Goal: Use online tool/utility

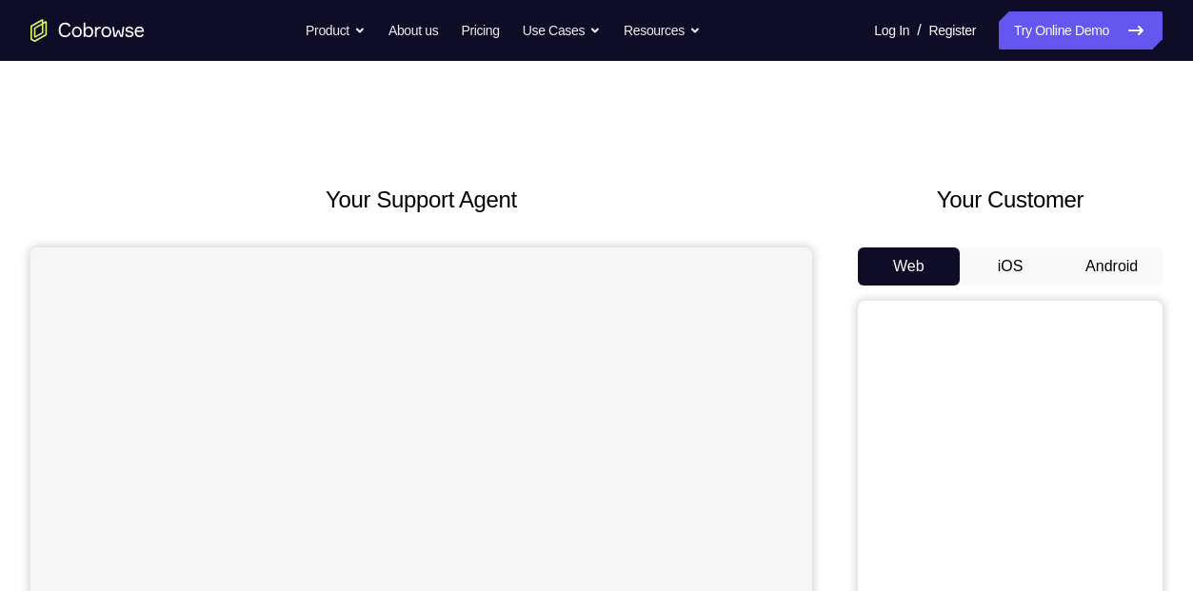
click at [1019, 249] on button "iOS" at bounding box center [1011, 267] width 102 height 38
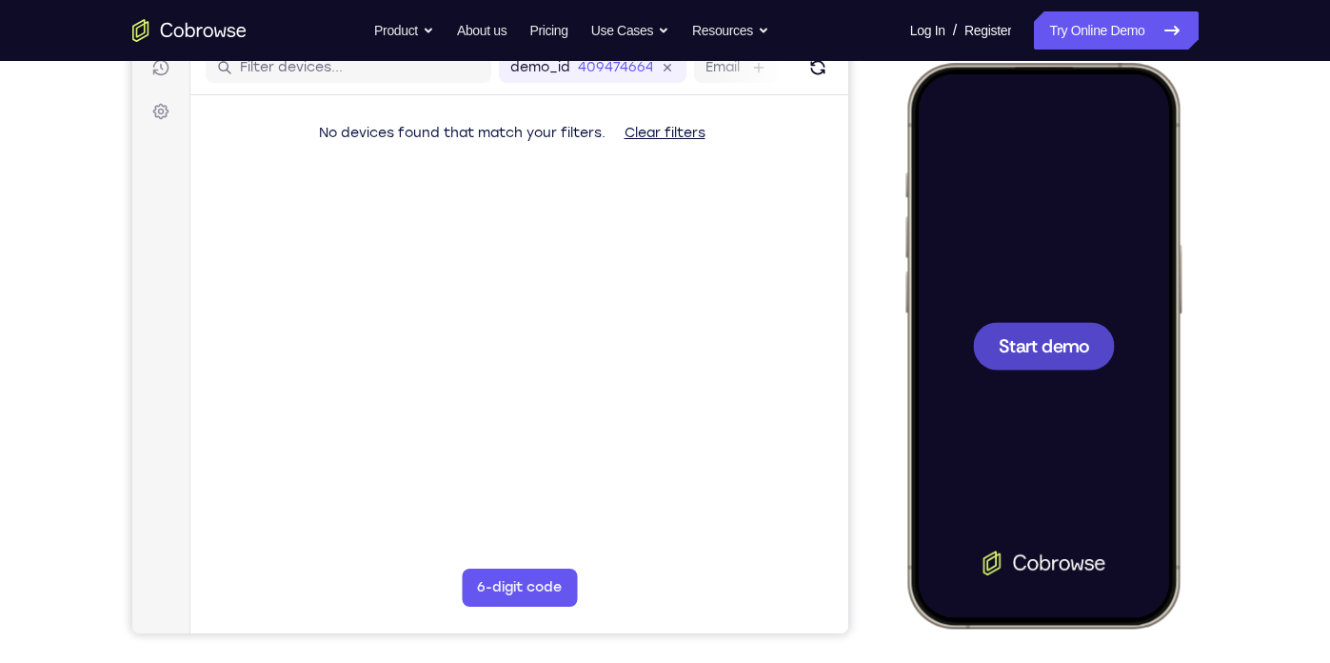
click at [1071, 351] on span "Start demo" at bounding box center [1043, 345] width 90 height 18
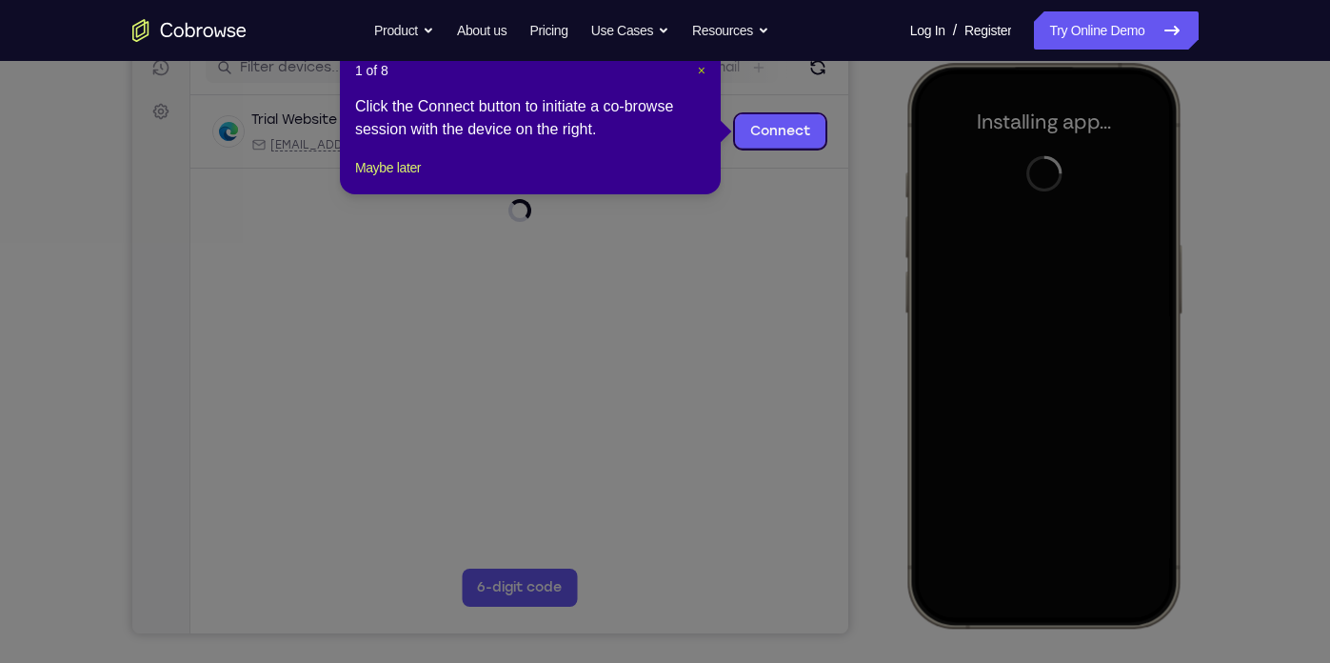
click at [698, 68] on span "×" at bounding box center [702, 70] width 8 height 15
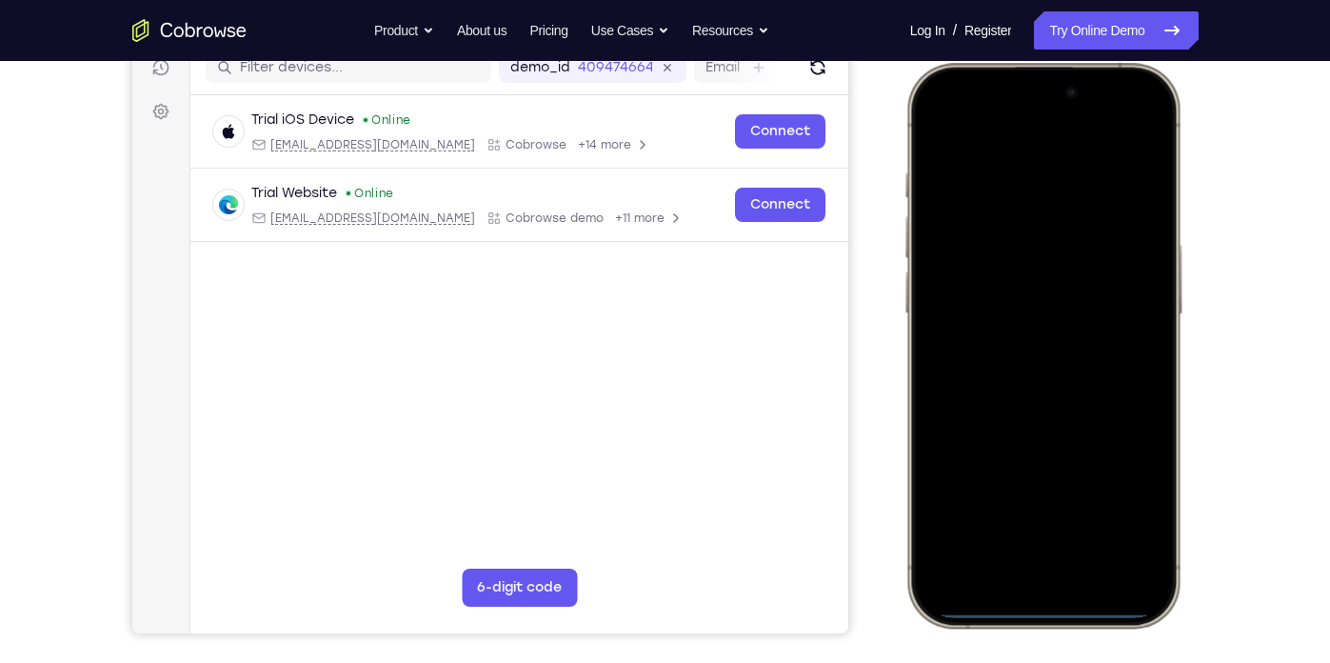
click at [955, 392] on div at bounding box center [1042, 345] width 250 height 544
click at [1007, 590] on div at bounding box center [1042, 345] width 250 height 544
click at [1007, 542] on div at bounding box center [1042, 345] width 250 height 544
click at [1016, 412] on div at bounding box center [1042, 345] width 250 height 544
click at [1027, 373] on div at bounding box center [1042, 345] width 250 height 544
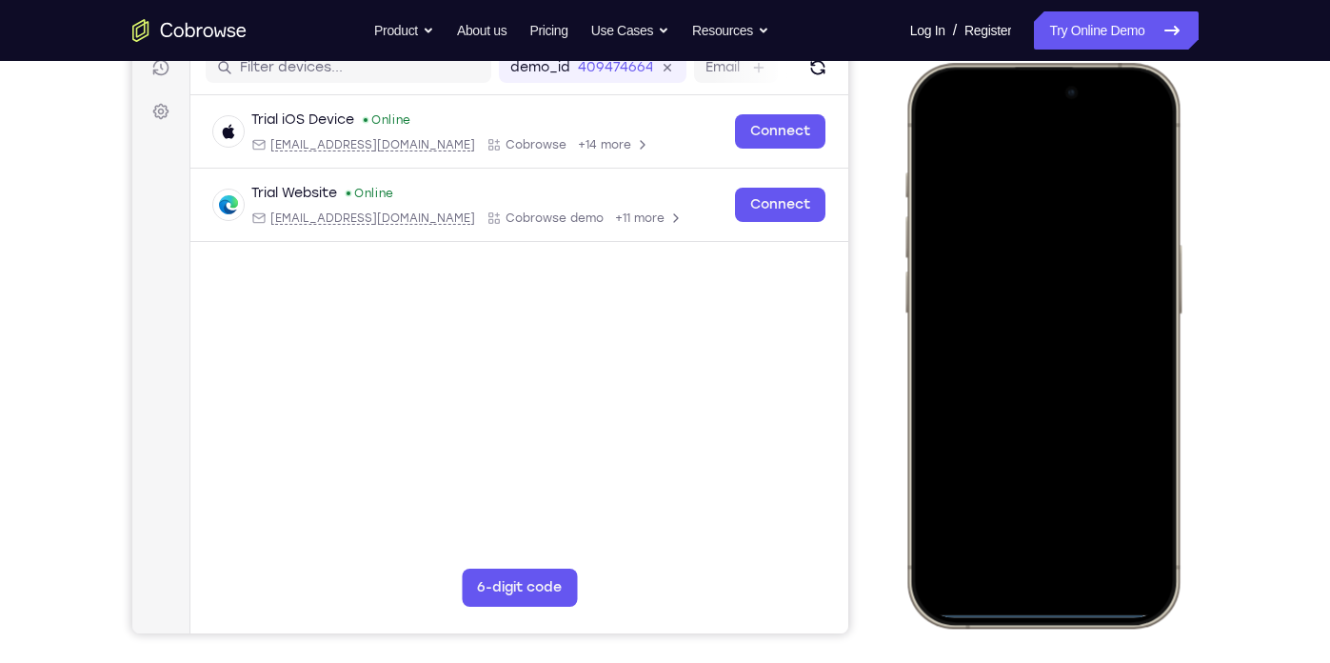
click at [995, 270] on div at bounding box center [1042, 345] width 250 height 544
click at [996, 313] on div at bounding box center [1042, 345] width 250 height 544
click at [1015, 344] on div at bounding box center [1042, 345] width 250 height 544
click at [1030, 184] on div at bounding box center [1042, 345] width 250 height 544
click at [1044, 427] on div at bounding box center [1042, 345] width 250 height 544
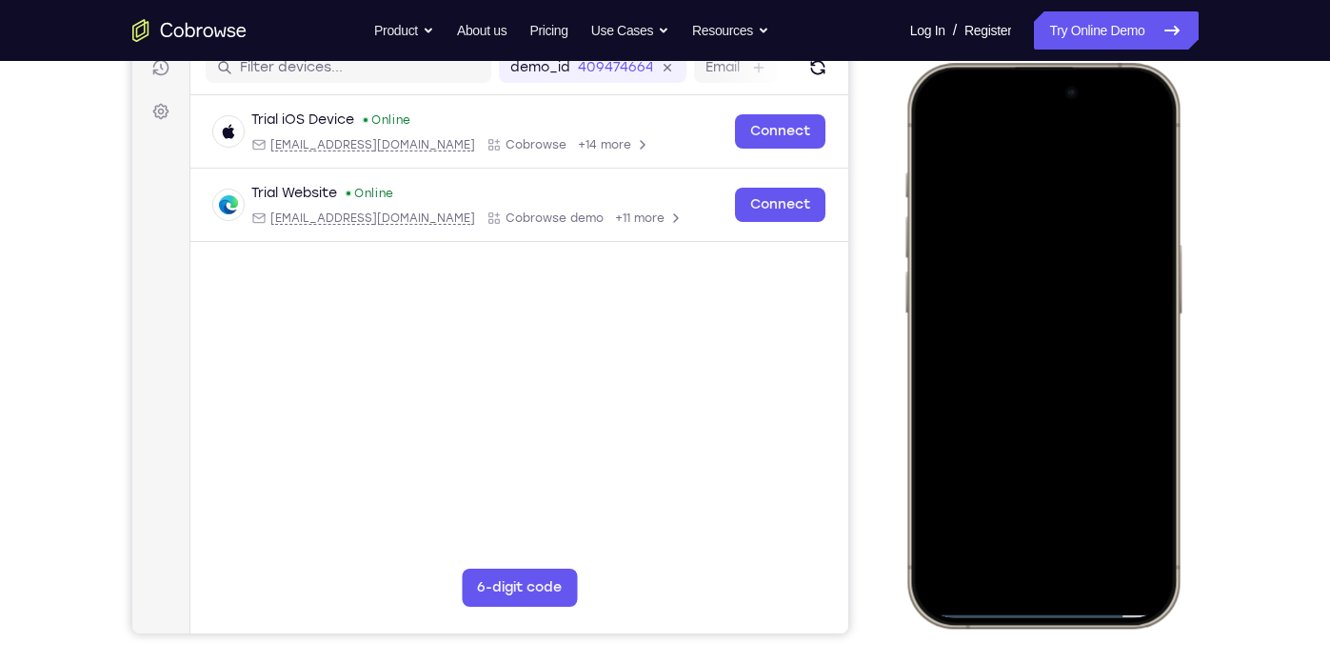
drag, startPoint x: 1051, startPoint y: 413, endPoint x: 1042, endPoint y: 283, distance: 130.8
click at [1042, 283] on div at bounding box center [1042, 345] width 250 height 544
drag, startPoint x: 1051, startPoint y: 244, endPoint x: 1064, endPoint y: 449, distance: 206.0
click at [1064, 449] on div at bounding box center [1042, 345] width 250 height 544
click at [1018, 165] on div at bounding box center [1042, 345] width 250 height 544
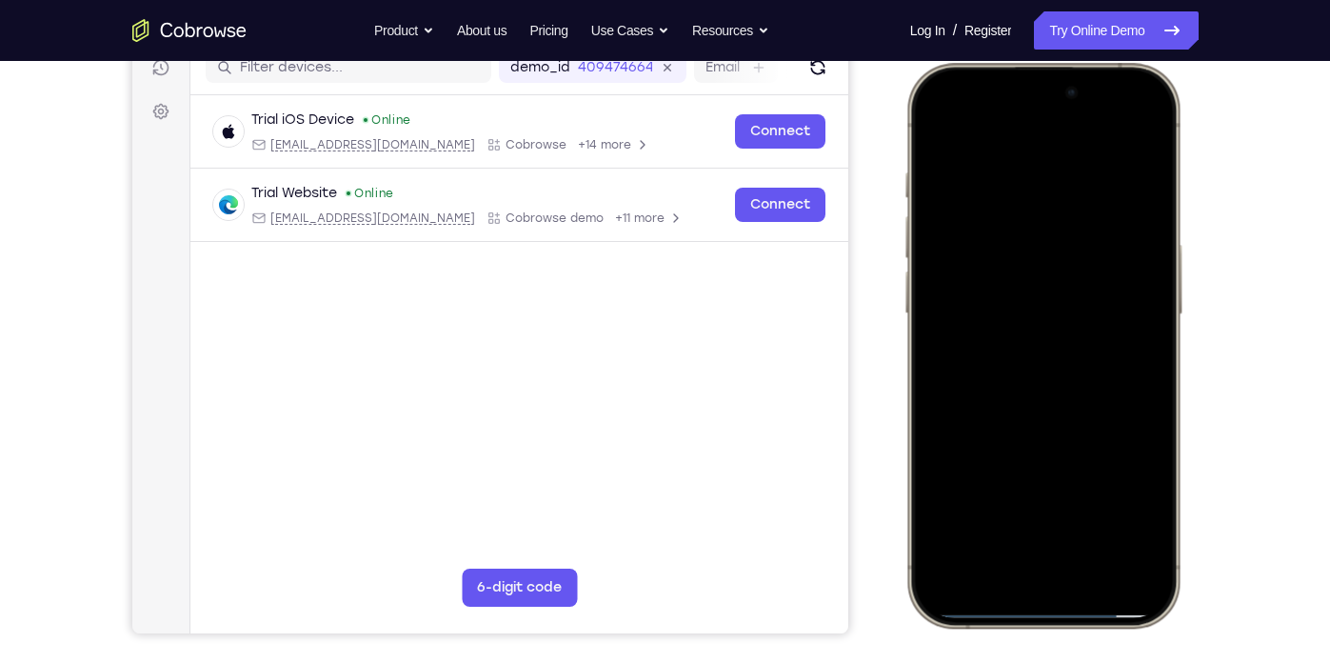
click at [1133, 226] on div at bounding box center [1042, 345] width 250 height 544
click at [952, 308] on div at bounding box center [1042, 345] width 250 height 544
click at [1125, 291] on div at bounding box center [1042, 345] width 250 height 544
click at [1122, 327] on div at bounding box center [1042, 345] width 250 height 544
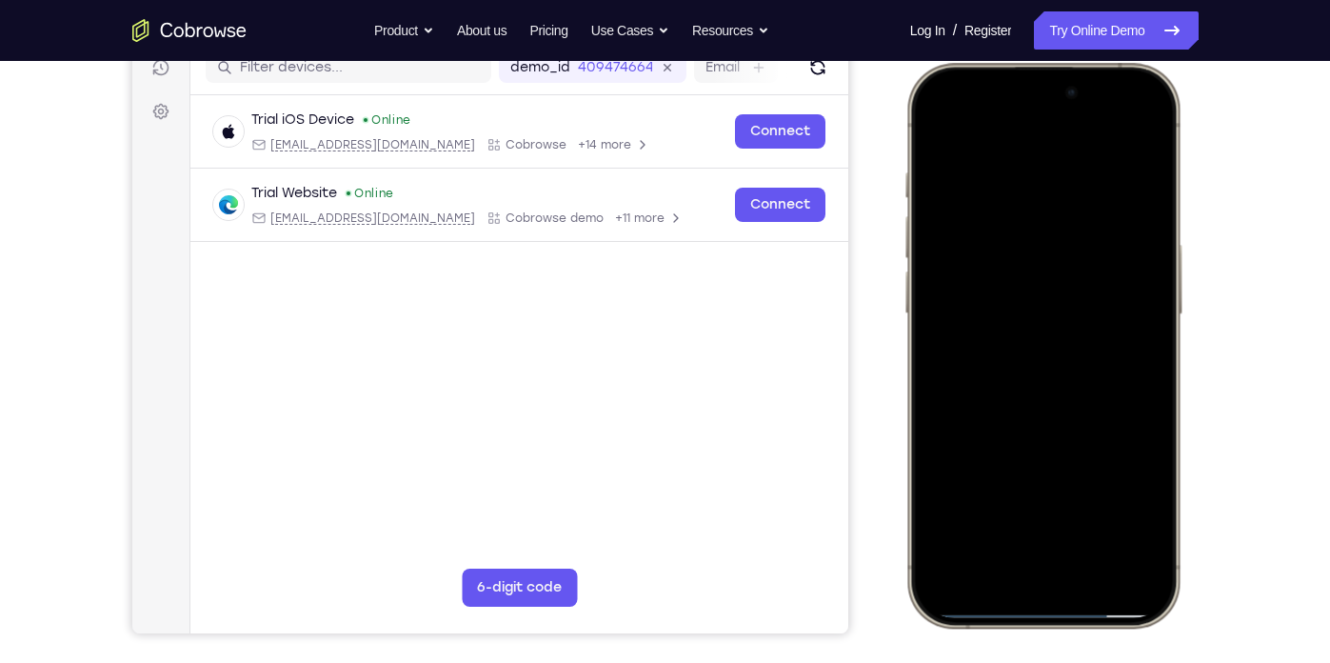
click at [1122, 327] on div at bounding box center [1042, 345] width 250 height 544
click at [1132, 135] on div at bounding box center [1042, 345] width 250 height 544
click at [1019, 190] on div at bounding box center [1042, 345] width 250 height 544
click at [1134, 129] on div at bounding box center [1042, 345] width 250 height 544
drag, startPoint x: 1098, startPoint y: 368, endPoint x: 1122, endPoint y: 259, distance: 111.1
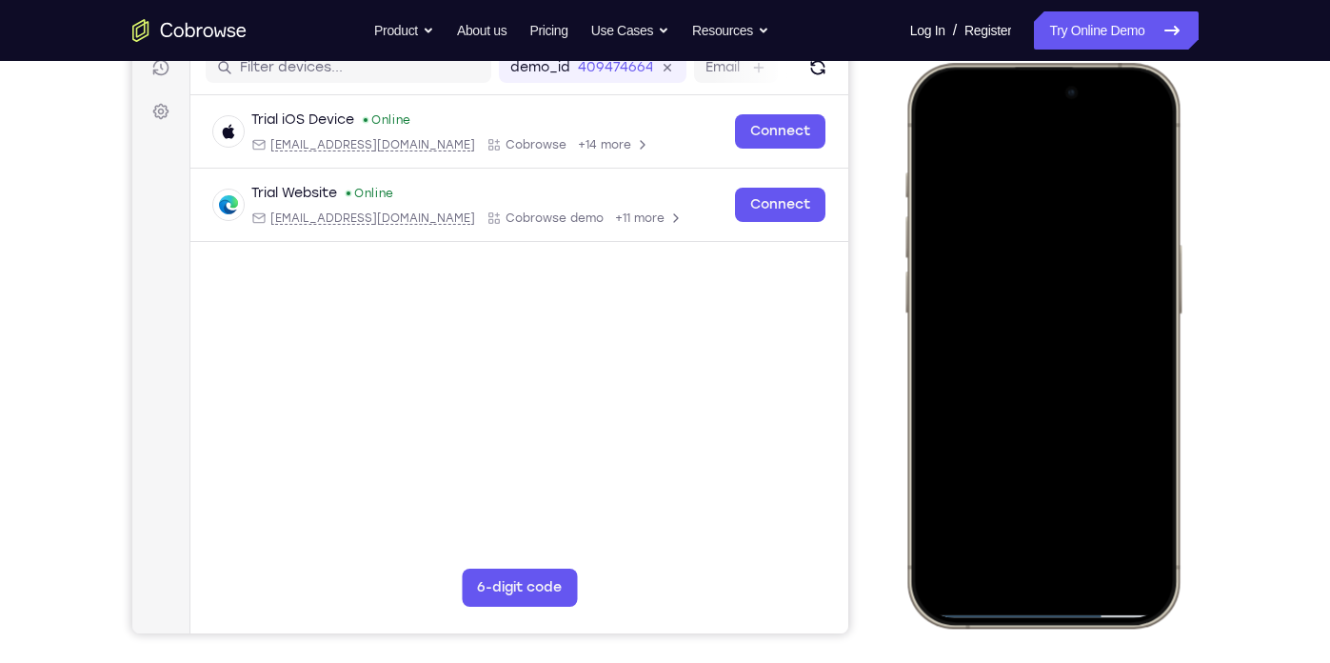
click at [1122, 259] on div at bounding box center [1042, 345] width 250 height 544
drag, startPoint x: 1086, startPoint y: 339, endPoint x: 1090, endPoint y: 174, distance: 164.8
click at [1090, 174] on div at bounding box center [1042, 345] width 250 height 544
click at [1166, 285] on div at bounding box center [1042, 345] width 250 height 544
click at [1163, 285] on div at bounding box center [1042, 345] width 250 height 544
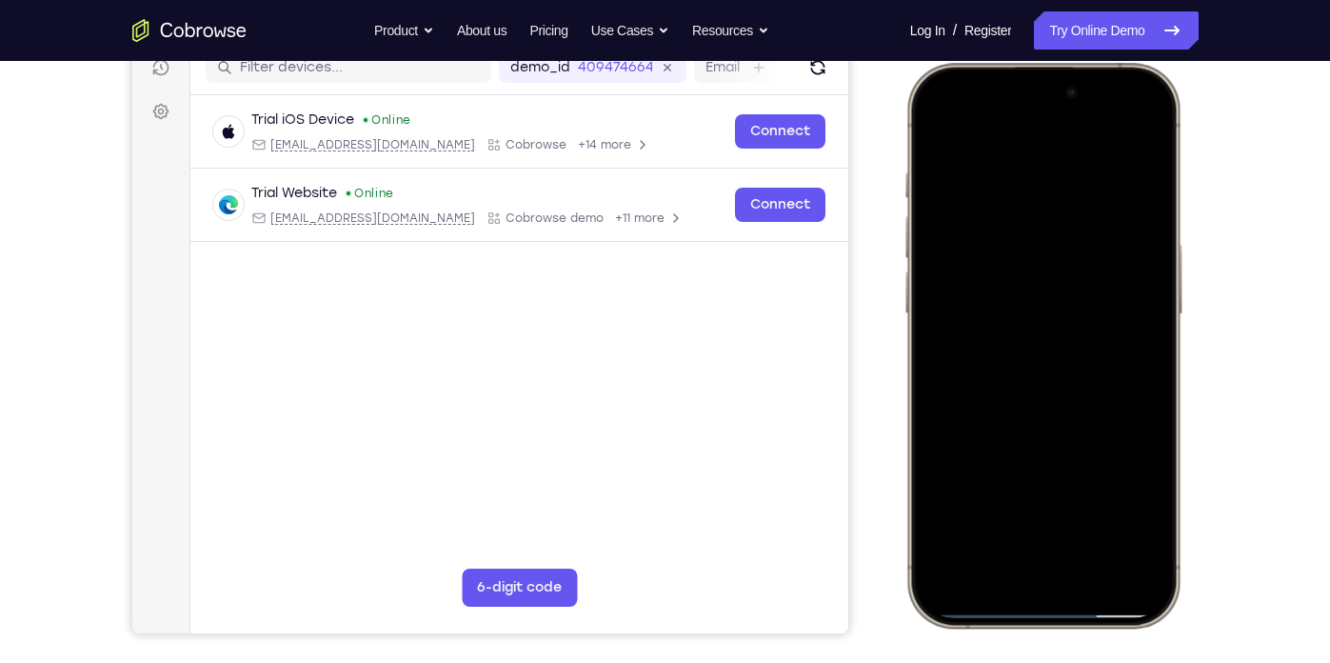
click at [1156, 284] on div at bounding box center [1042, 345] width 250 height 544
drag, startPoint x: 1043, startPoint y: 425, endPoint x: 1000, endPoint y: 302, distance: 130.1
click at [1000, 302] on div at bounding box center [1042, 345] width 250 height 544
click at [939, 374] on div at bounding box center [1042, 345] width 250 height 544
drag, startPoint x: 1035, startPoint y: 450, endPoint x: 1071, endPoint y: 125, distance: 327.6
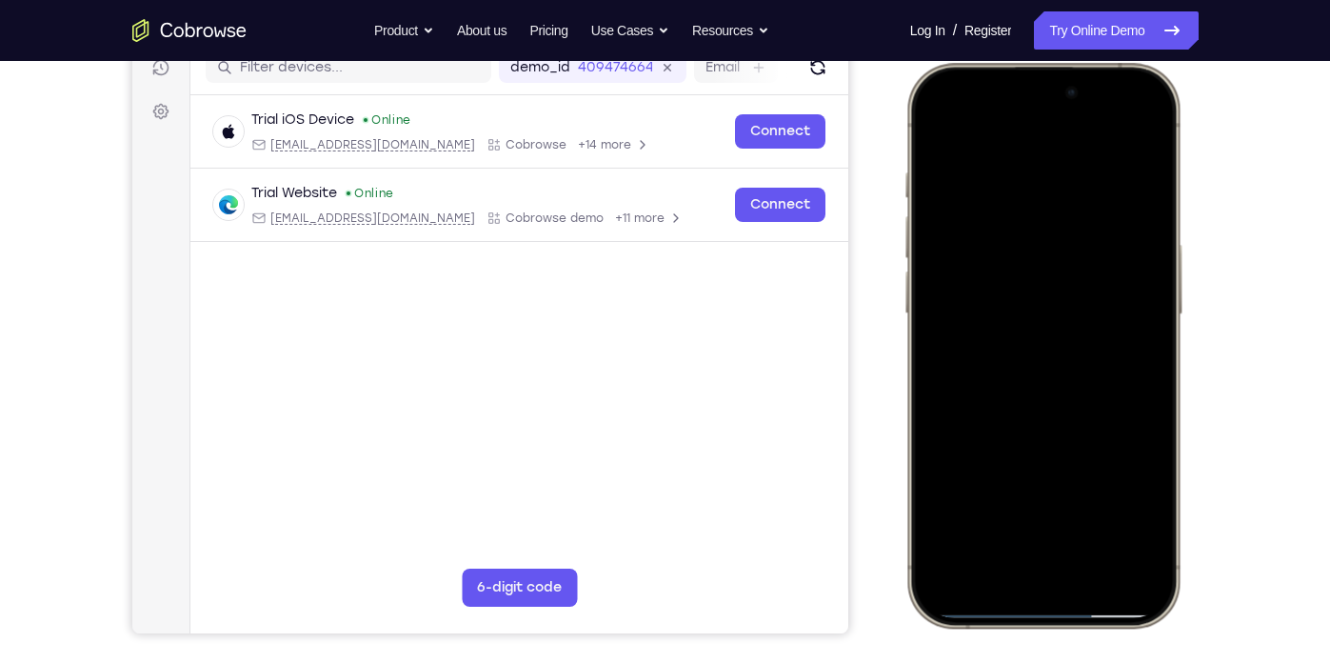
click at [1071, 125] on div at bounding box center [1042, 345] width 250 height 544
drag, startPoint x: 1064, startPoint y: 251, endPoint x: 1028, endPoint y: 211, distance: 53.9
click at [1028, 211] on div at bounding box center [1042, 345] width 250 height 544
drag, startPoint x: 1095, startPoint y: 373, endPoint x: 1047, endPoint y: 127, distance: 251.1
click at [1047, 127] on div at bounding box center [1042, 345] width 250 height 544
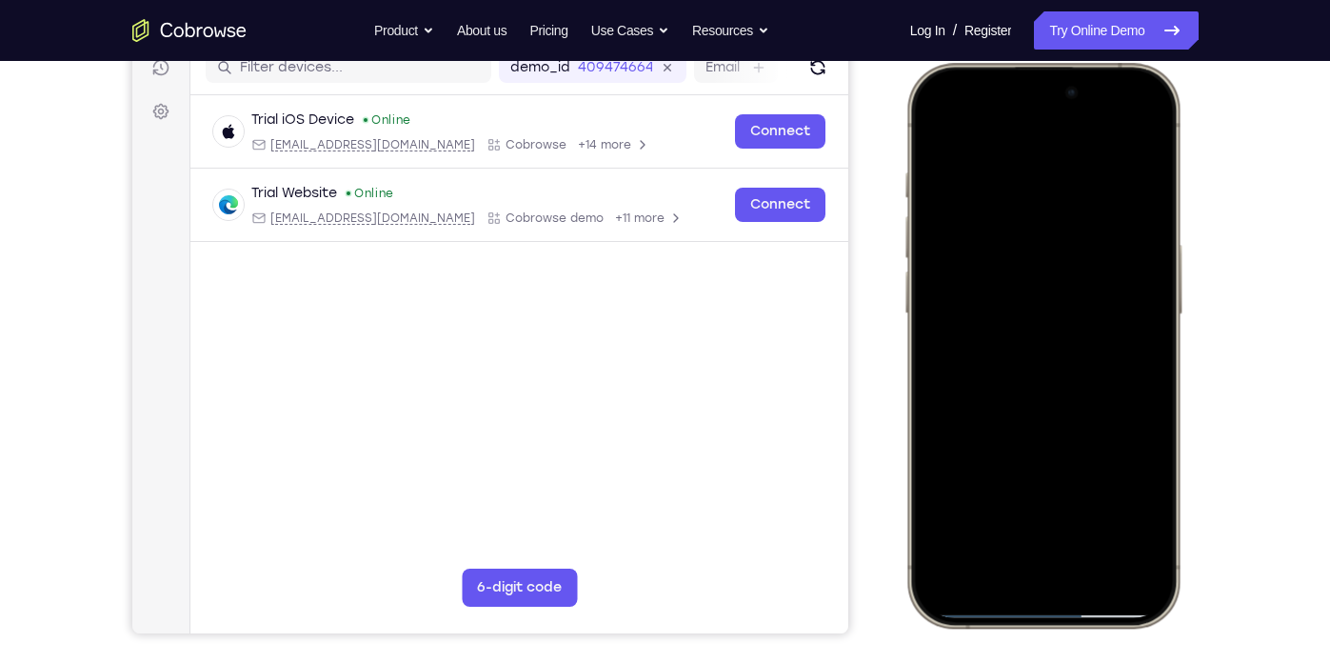
drag, startPoint x: 1095, startPoint y: 484, endPoint x: 1106, endPoint y: 71, distance: 412.4
click at [1106, 71] on div at bounding box center [1043, 346] width 280 height 566
drag, startPoint x: 1047, startPoint y: 160, endPoint x: 1029, endPoint y: 449, distance: 290.0
click at [1029, 449] on div at bounding box center [1042, 345] width 250 height 544
drag, startPoint x: 1044, startPoint y: 327, endPoint x: 1024, endPoint y: 480, distance: 154.6
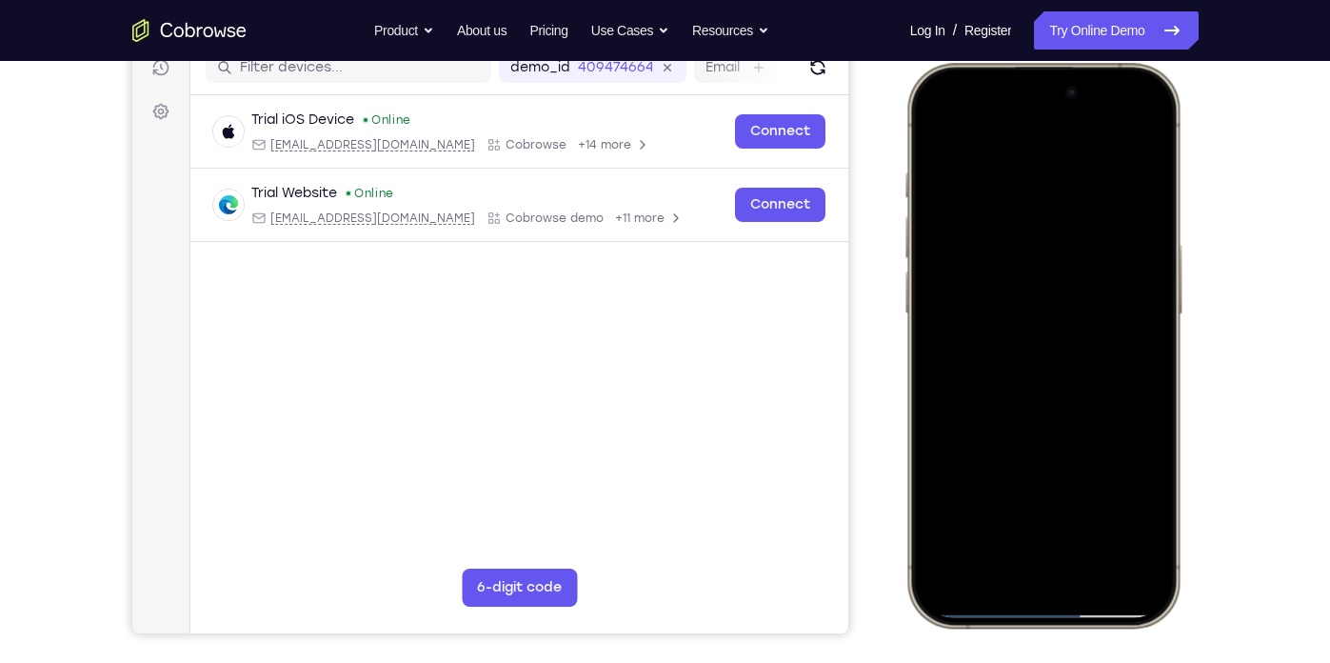
click at [1024, 480] on div at bounding box center [1042, 345] width 250 height 544
drag, startPoint x: 1044, startPoint y: 303, endPoint x: 1030, endPoint y: 507, distance: 204.2
click at [1030, 507] on div at bounding box center [1042, 345] width 250 height 544
drag, startPoint x: 1060, startPoint y: 441, endPoint x: 1027, endPoint y: 355, distance: 91.6
click at [1027, 355] on div at bounding box center [1042, 345] width 250 height 544
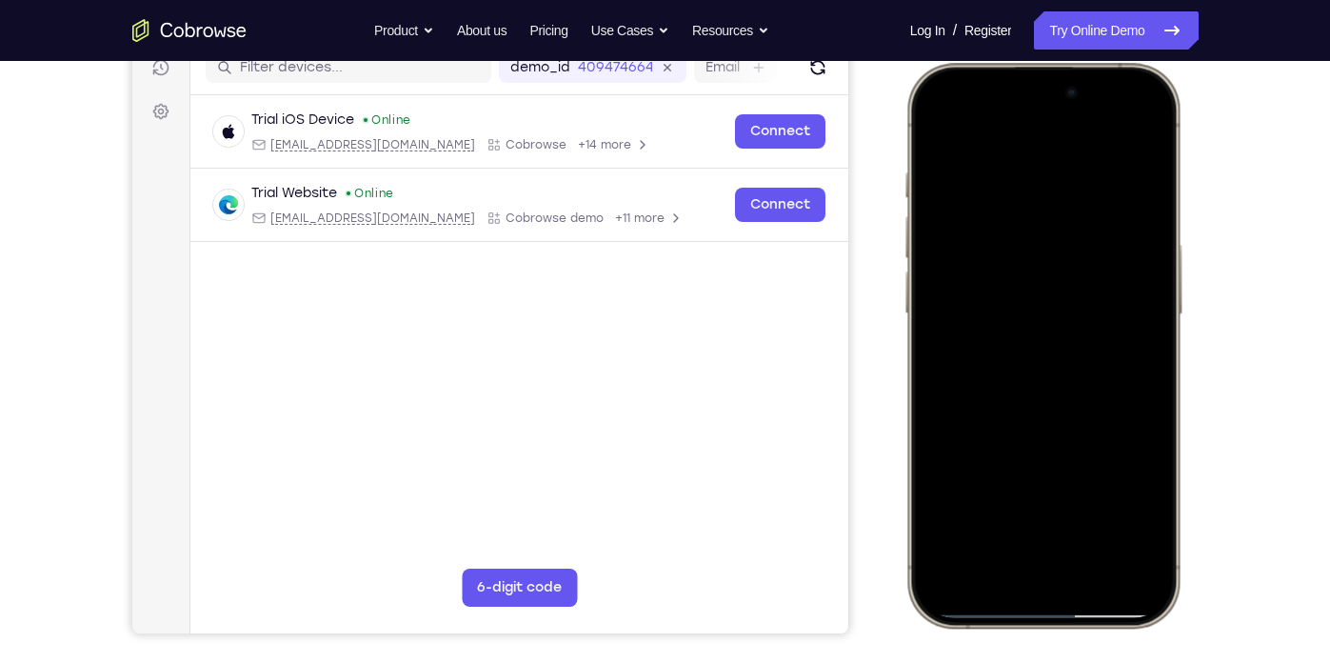
click at [945, 370] on div at bounding box center [1042, 345] width 250 height 544
drag, startPoint x: 1044, startPoint y: 236, endPoint x: 1037, endPoint y: 387, distance: 150.6
click at [1037, 387] on div at bounding box center [1042, 345] width 250 height 544
drag, startPoint x: 1067, startPoint y: 218, endPoint x: 1039, endPoint y: 527, distance: 309.8
click at [1039, 527] on div at bounding box center [1042, 345] width 250 height 544
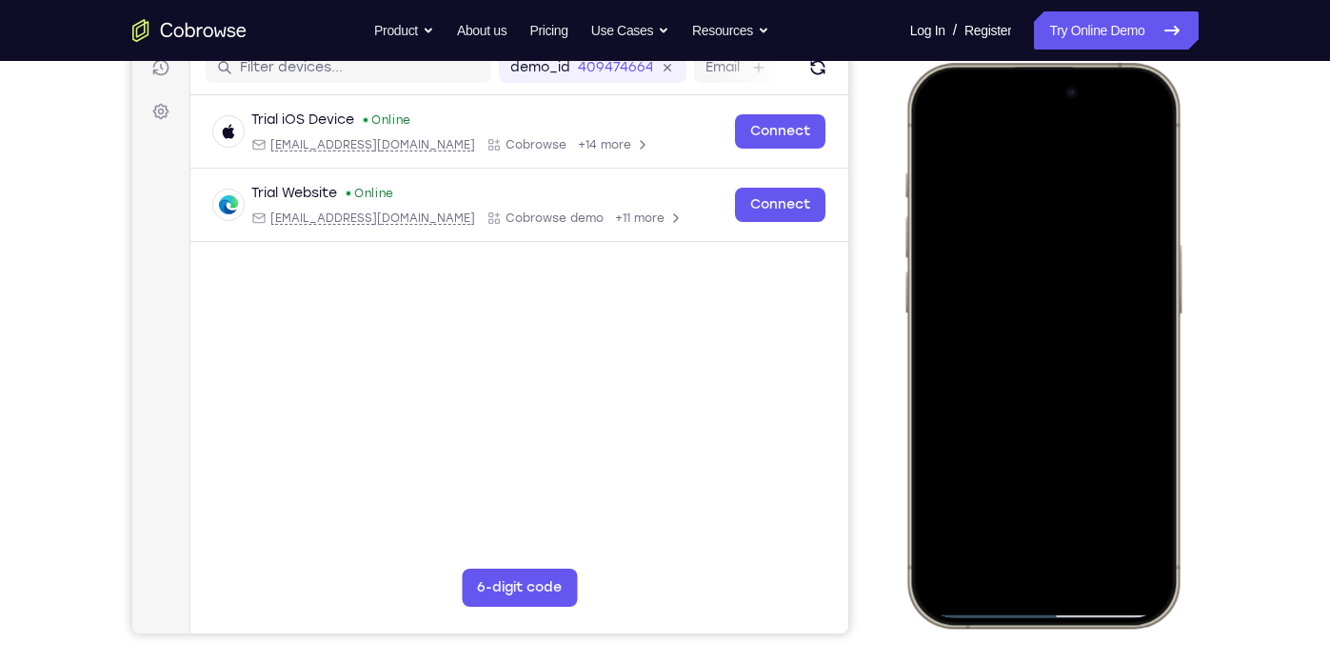
drag, startPoint x: 1006, startPoint y: 220, endPoint x: 1001, endPoint y: 524, distance: 303.8
click at [1001, 524] on div at bounding box center [1042, 345] width 250 height 544
drag, startPoint x: 1024, startPoint y: 297, endPoint x: 1033, endPoint y: 587, distance: 290.5
click at [1033, 587] on div at bounding box center [1042, 345] width 250 height 544
drag, startPoint x: 1044, startPoint y: 230, endPoint x: 1024, endPoint y: 547, distance: 316.7
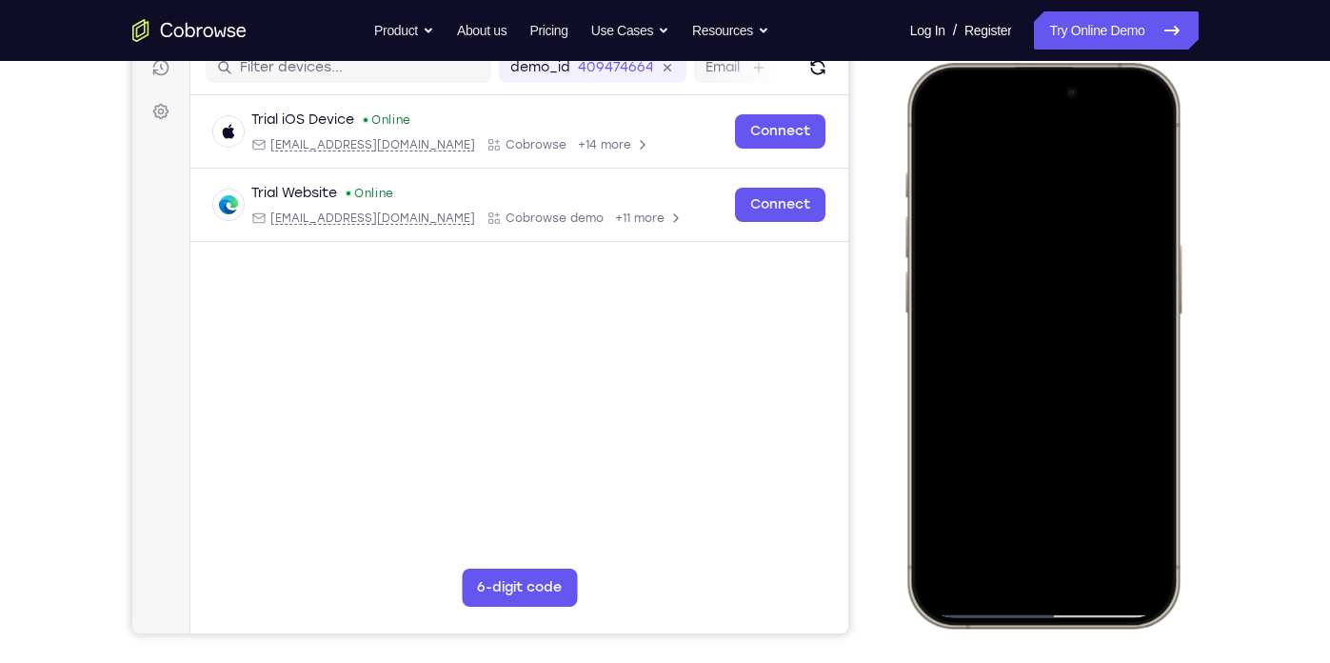
click at [1024, 547] on div at bounding box center [1042, 345] width 250 height 544
drag, startPoint x: 1028, startPoint y: 234, endPoint x: 1021, endPoint y: 465, distance: 230.5
click at [1021, 465] on div at bounding box center [1042, 345] width 250 height 544
drag, startPoint x: 1046, startPoint y: 177, endPoint x: 1030, endPoint y: 501, distance: 324.1
click at [1030, 501] on div at bounding box center [1042, 345] width 250 height 544
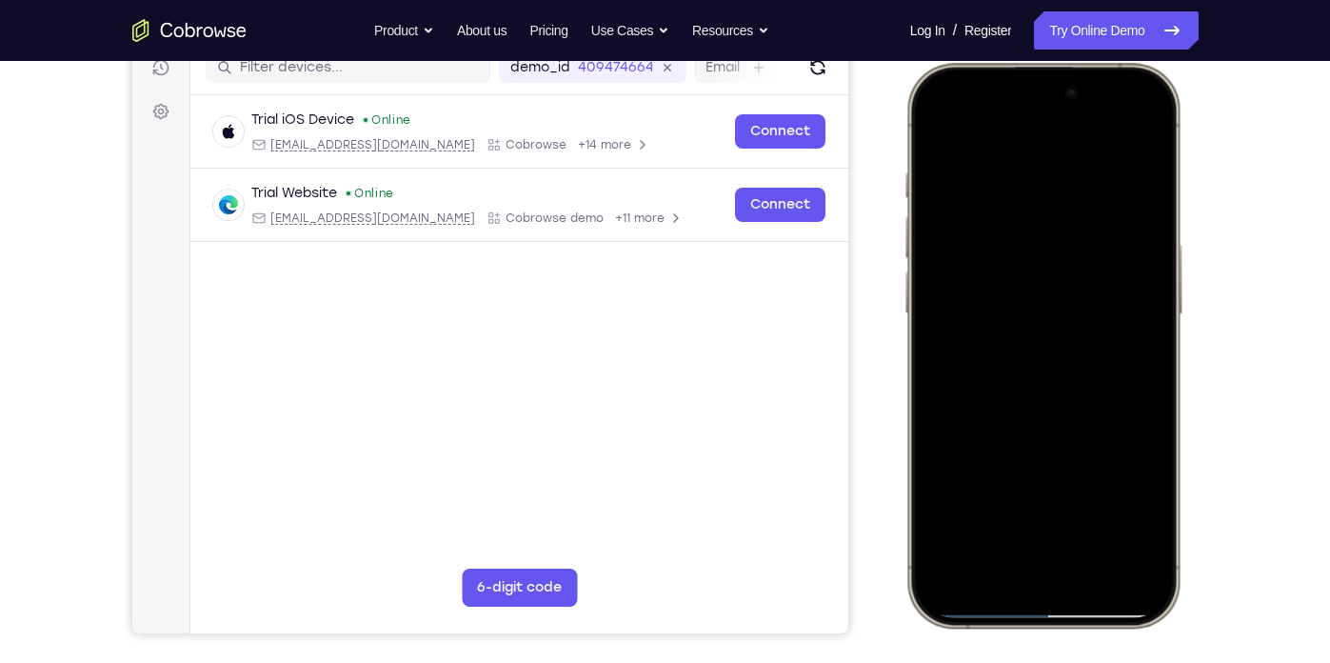
click at [1036, 135] on div at bounding box center [1042, 345] width 250 height 544
drag, startPoint x: 1056, startPoint y: 406, endPoint x: 1029, endPoint y: 164, distance: 243.3
click at [1029, 164] on div at bounding box center [1042, 345] width 250 height 544
drag, startPoint x: 1025, startPoint y: 451, endPoint x: 1000, endPoint y: 211, distance: 241.3
click at [1000, 211] on div at bounding box center [1042, 345] width 250 height 544
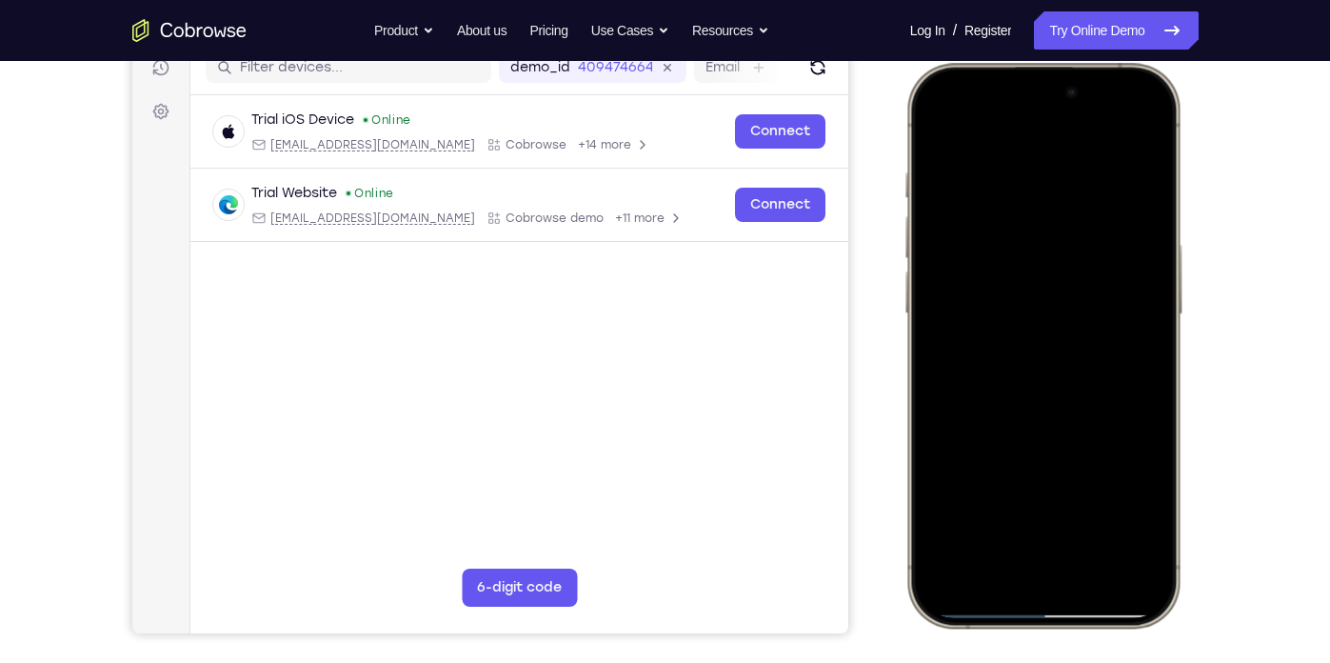
drag, startPoint x: 1082, startPoint y: 415, endPoint x: 1037, endPoint y: 213, distance: 206.7
click at [1037, 213] on div at bounding box center [1042, 345] width 250 height 544
drag, startPoint x: 1040, startPoint y: 377, endPoint x: 996, endPoint y: 265, distance: 120.6
click at [996, 265] on div at bounding box center [1042, 345] width 250 height 544
drag, startPoint x: 1100, startPoint y: 415, endPoint x: 1025, endPoint y: 293, distance: 142.7
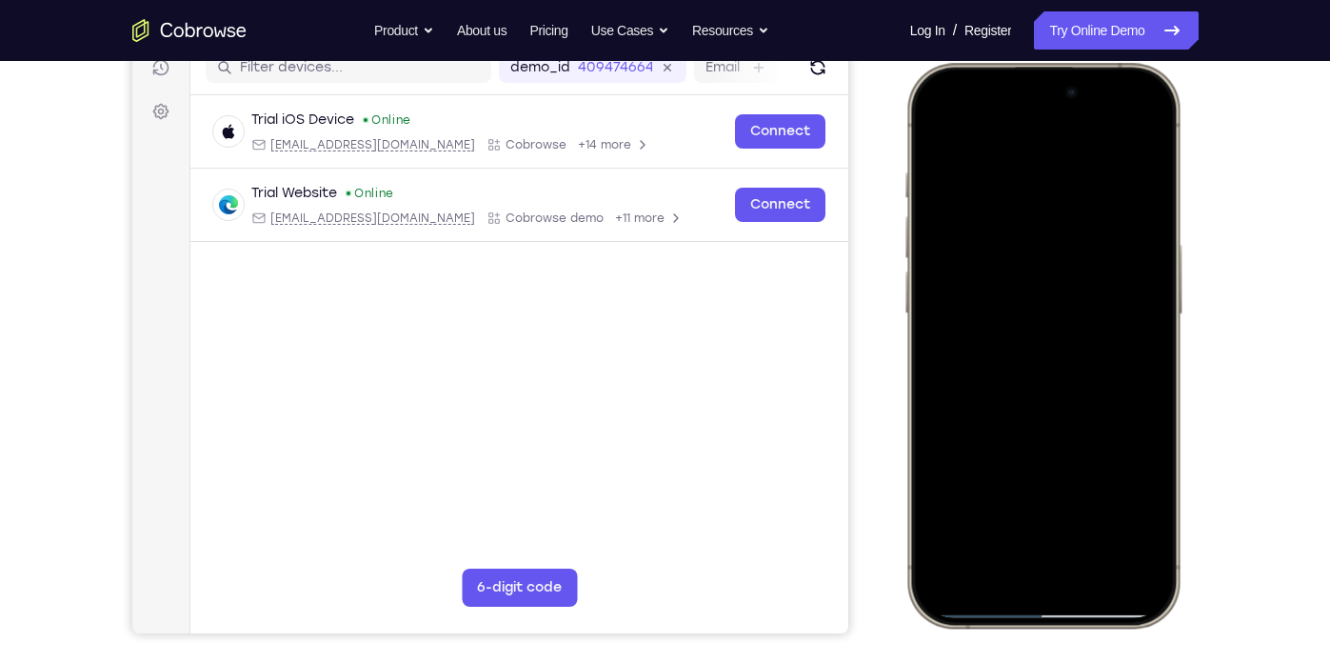
click at [1025, 293] on div at bounding box center [1042, 345] width 250 height 544
drag, startPoint x: 1064, startPoint y: 427, endPoint x: 1045, endPoint y: 231, distance: 196.1
click at [1045, 231] on div at bounding box center [1042, 345] width 250 height 544
drag, startPoint x: 1055, startPoint y: 433, endPoint x: 1033, endPoint y: 246, distance: 188.8
click at [1033, 246] on div at bounding box center [1042, 345] width 250 height 544
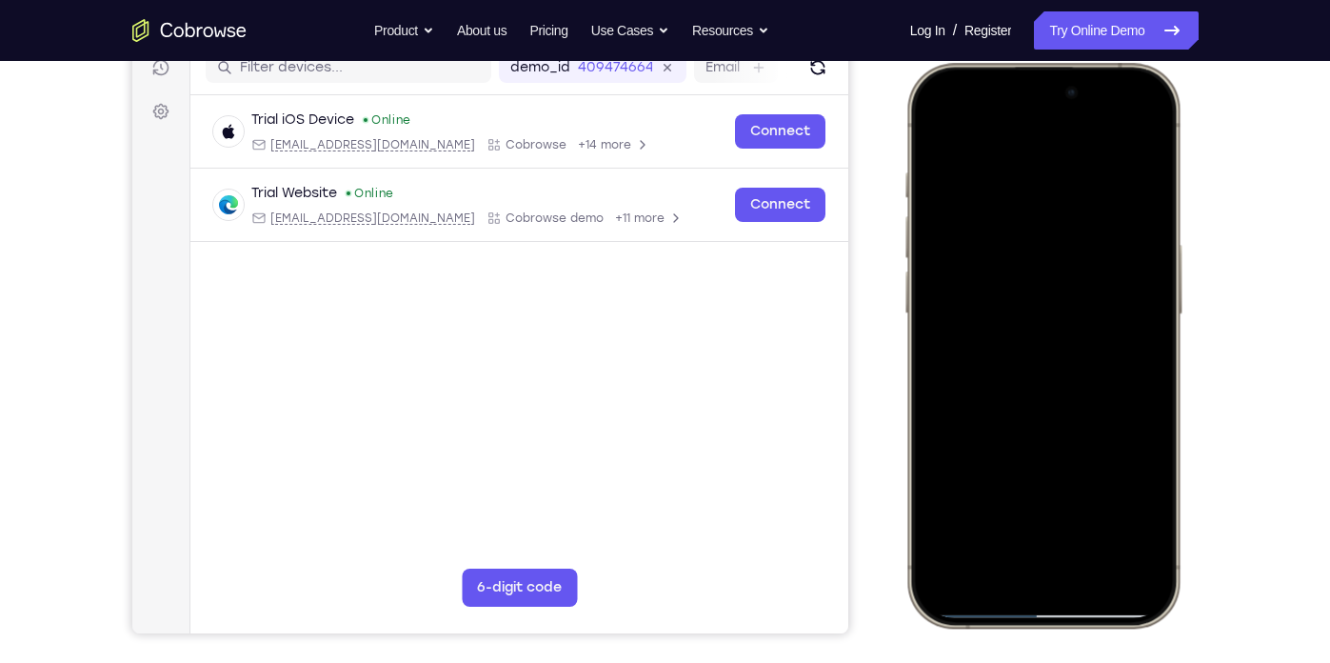
drag, startPoint x: 1084, startPoint y: 487, endPoint x: 1024, endPoint y: 140, distance: 352.7
click at [1024, 140] on div at bounding box center [1042, 345] width 250 height 544
drag, startPoint x: 1025, startPoint y: 429, endPoint x: 943, endPoint y: 178, distance: 264.7
click at [943, 178] on div at bounding box center [1042, 345] width 250 height 544
drag, startPoint x: 1084, startPoint y: 438, endPoint x: 1028, endPoint y: 171, distance: 272.3
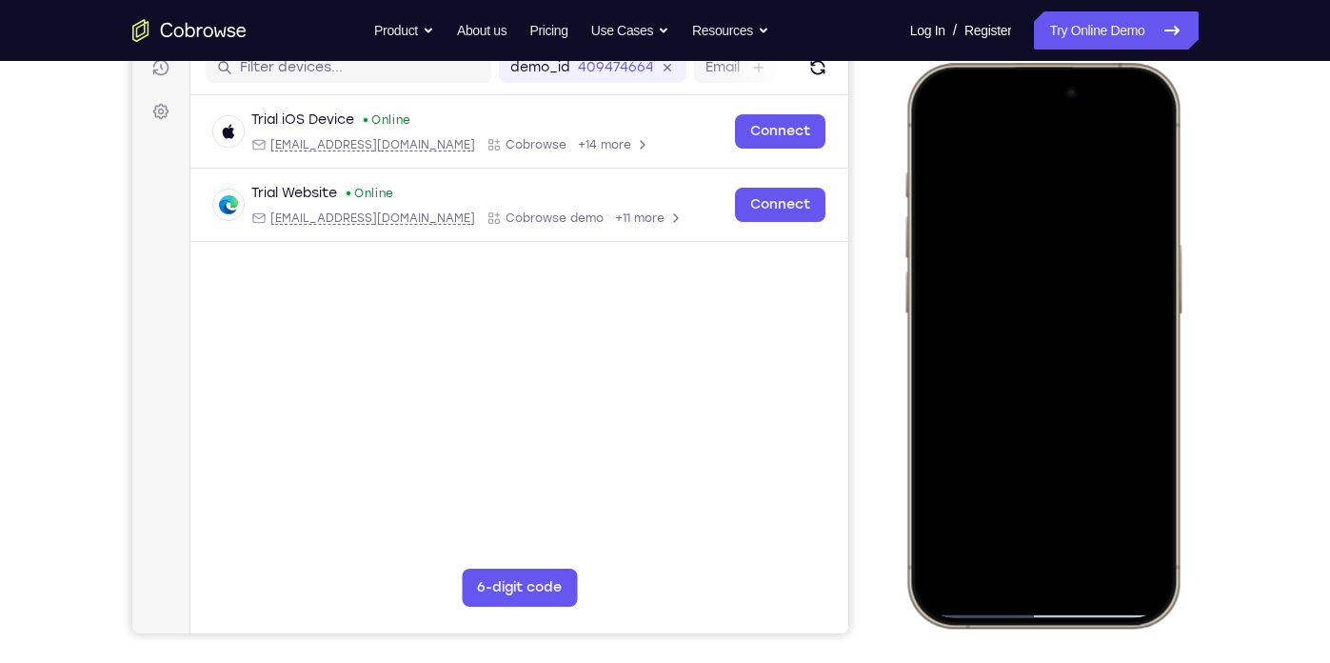
click at [1028, 171] on div at bounding box center [1042, 345] width 250 height 544
click at [1148, 372] on div at bounding box center [1042, 345] width 250 height 544
drag, startPoint x: 1101, startPoint y: 428, endPoint x: 1049, endPoint y: 189, distance: 245.4
click at [1049, 189] on div at bounding box center [1042, 345] width 250 height 544
drag, startPoint x: 1049, startPoint y: 487, endPoint x: 1018, endPoint y: 227, distance: 261.8
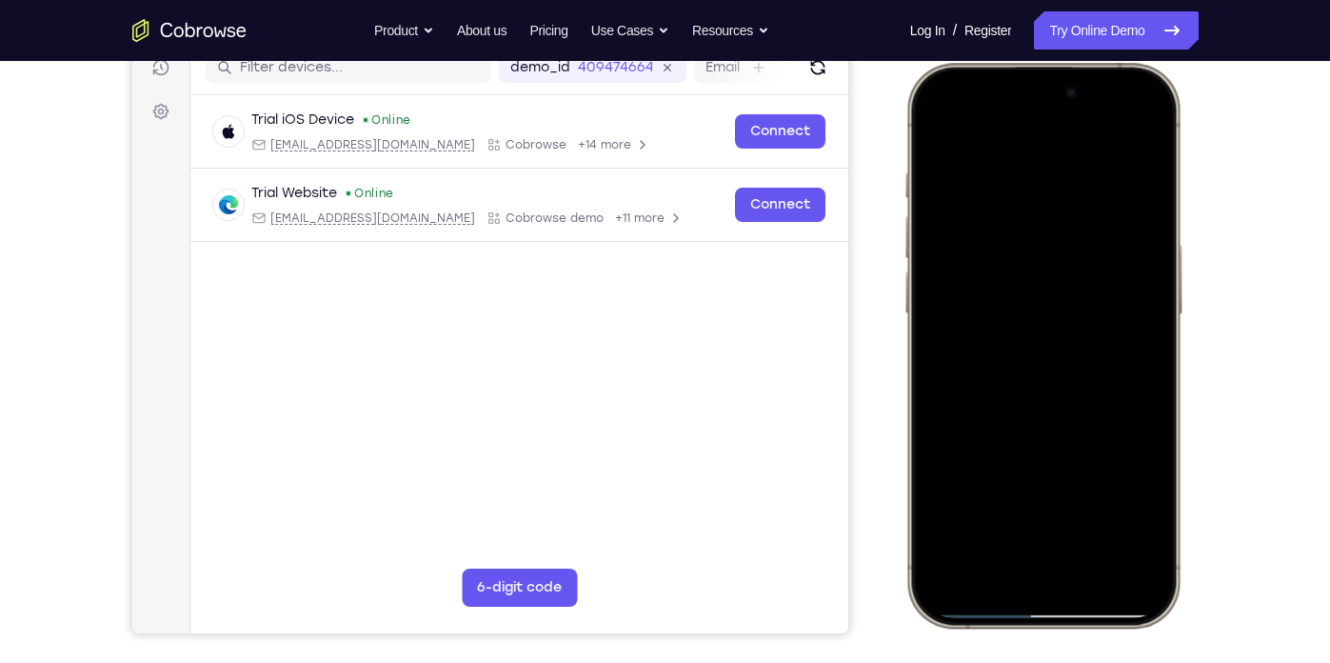
click at [1018, 227] on div at bounding box center [1042, 345] width 250 height 544
drag, startPoint x: 1057, startPoint y: 395, endPoint x: 1021, endPoint y: 281, distance: 119.8
click at [1021, 281] on div at bounding box center [1042, 345] width 250 height 544
click at [1141, 338] on div at bounding box center [1042, 345] width 250 height 544
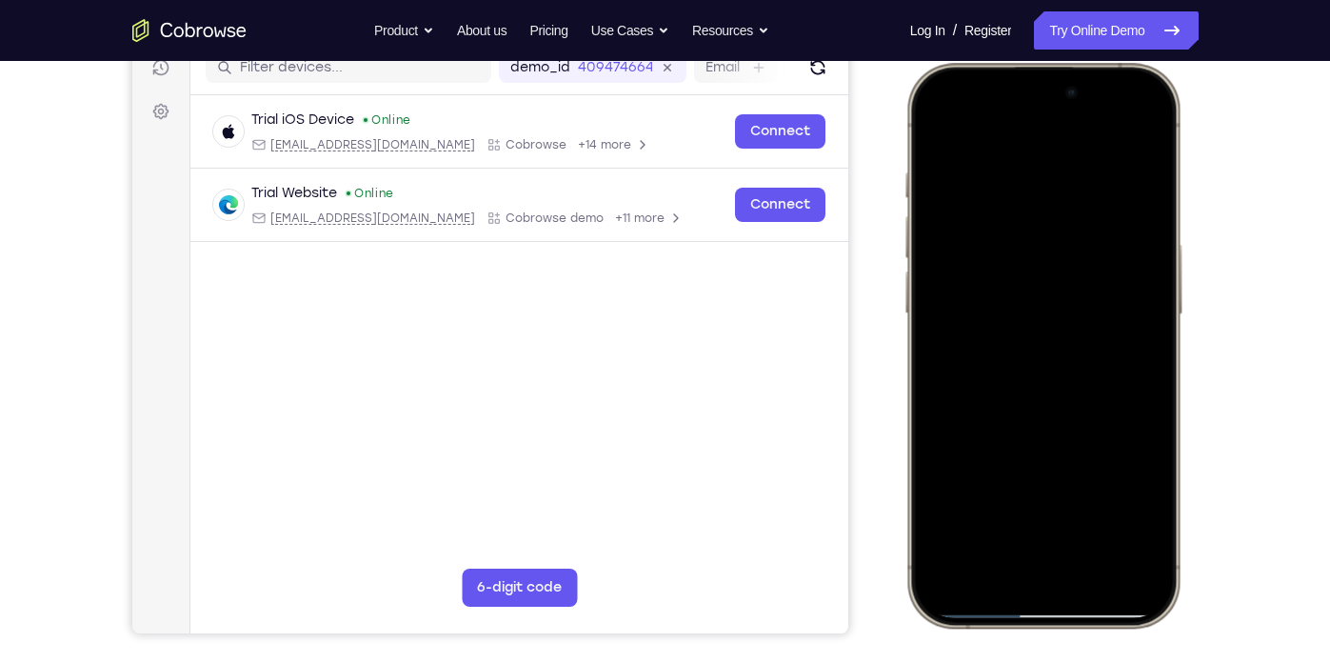
click at [1144, 335] on div at bounding box center [1042, 345] width 250 height 544
click at [1153, 348] on div at bounding box center [1042, 345] width 250 height 544
drag, startPoint x: 1108, startPoint y: 457, endPoint x: 1081, endPoint y: 400, distance: 63.4
click at [1081, 400] on div at bounding box center [1042, 345] width 250 height 544
drag, startPoint x: 1089, startPoint y: 472, endPoint x: 1074, endPoint y: 244, distance: 229.0
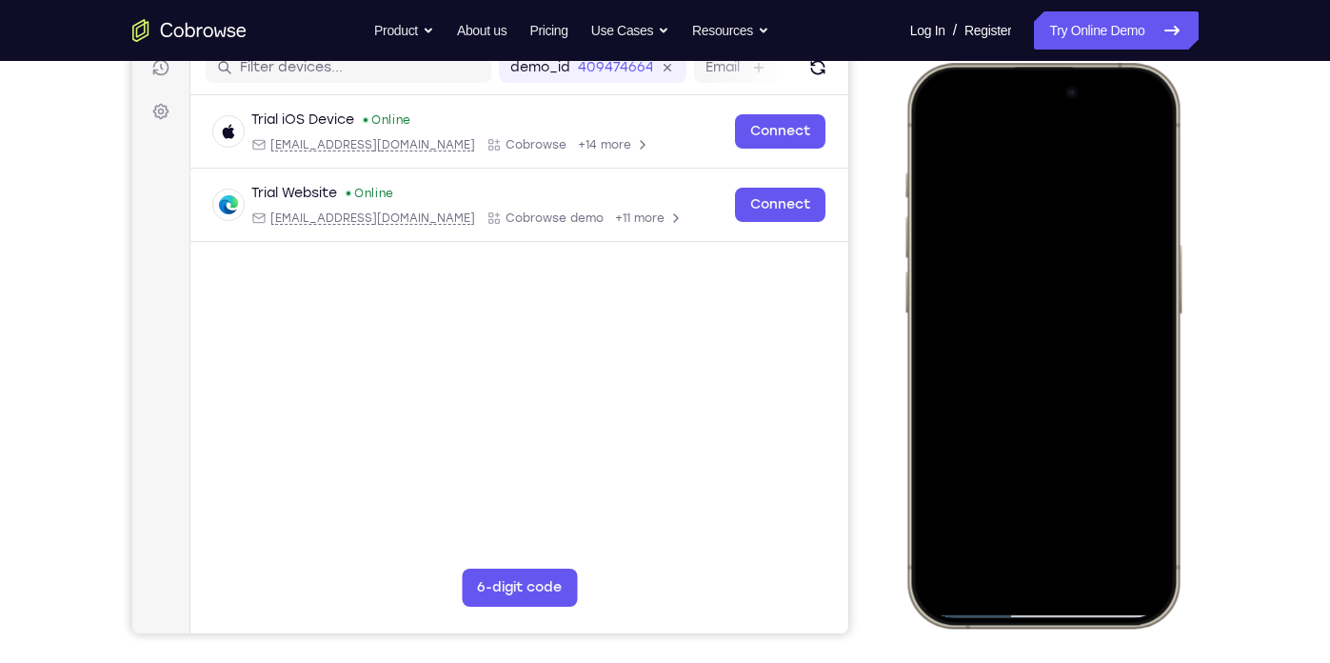
click at [1074, 244] on div at bounding box center [1042, 345] width 250 height 544
click at [997, 324] on div at bounding box center [1042, 345] width 250 height 544
drag, startPoint x: 1092, startPoint y: 392, endPoint x: 1046, endPoint y: 251, distance: 148.1
click at [1046, 251] on div at bounding box center [1042, 345] width 250 height 544
drag, startPoint x: 1103, startPoint y: 450, endPoint x: 1103, endPoint y: 242, distance: 208.5
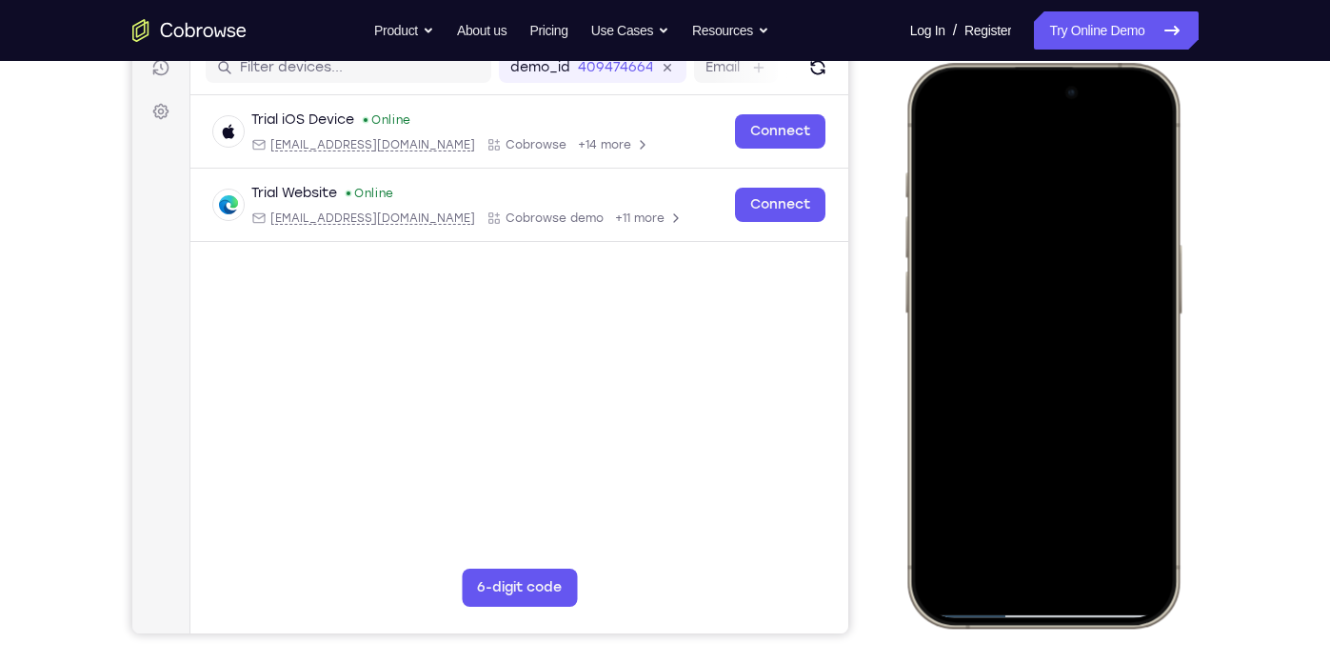
click at [1103, 242] on div at bounding box center [1042, 345] width 250 height 544
drag, startPoint x: 1076, startPoint y: 396, endPoint x: 1082, endPoint y: 57, distance: 339.0
click at [1082, 63] on html "Online web based iOS Simulators and Android Emulators. Run iPhone, iPad, Mobile…" at bounding box center [1046, 348] width 286 height 571
drag, startPoint x: 1038, startPoint y: 308, endPoint x: 1031, endPoint y: 591, distance: 283.8
click at [1031, 590] on div at bounding box center [1042, 345] width 250 height 544
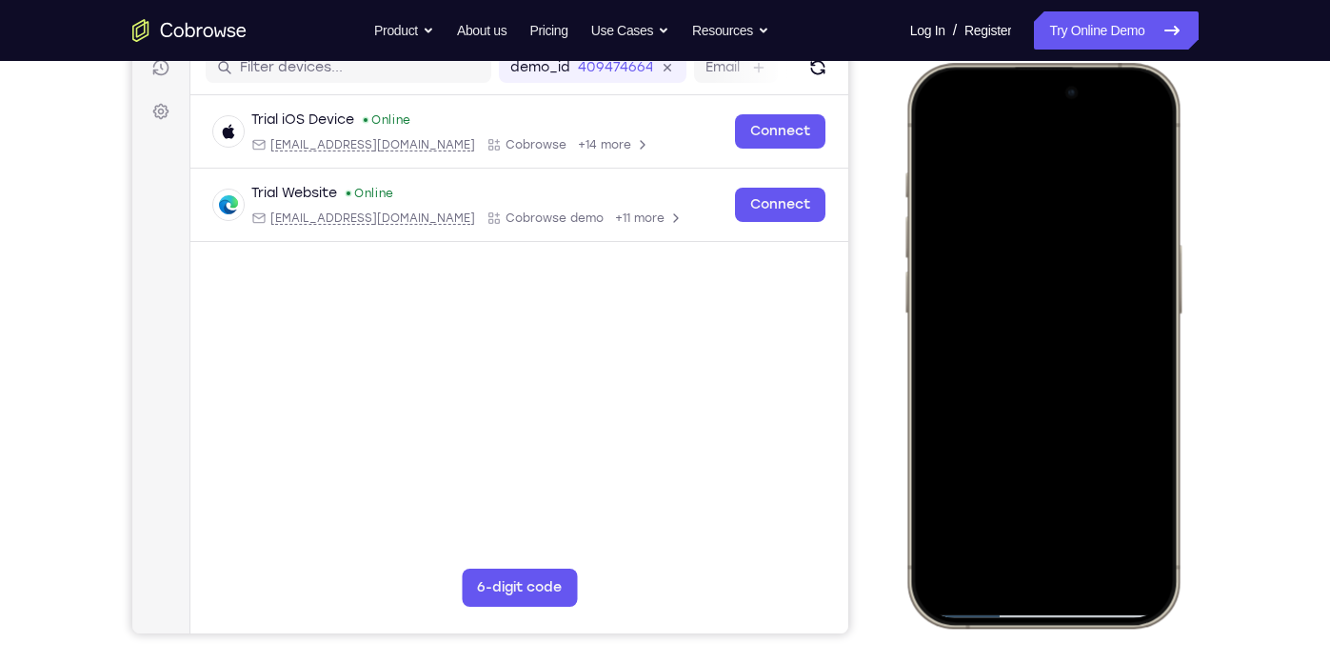
drag, startPoint x: 1039, startPoint y: 179, endPoint x: 1033, endPoint y: 514, distance: 335.2
click at [1033, 514] on div at bounding box center [1042, 345] width 250 height 544
click at [1149, 320] on div at bounding box center [1042, 345] width 250 height 544
drag, startPoint x: 1058, startPoint y: 201, endPoint x: 1046, endPoint y: 592, distance: 391.5
click at [1046, 590] on div at bounding box center [1042, 345] width 250 height 544
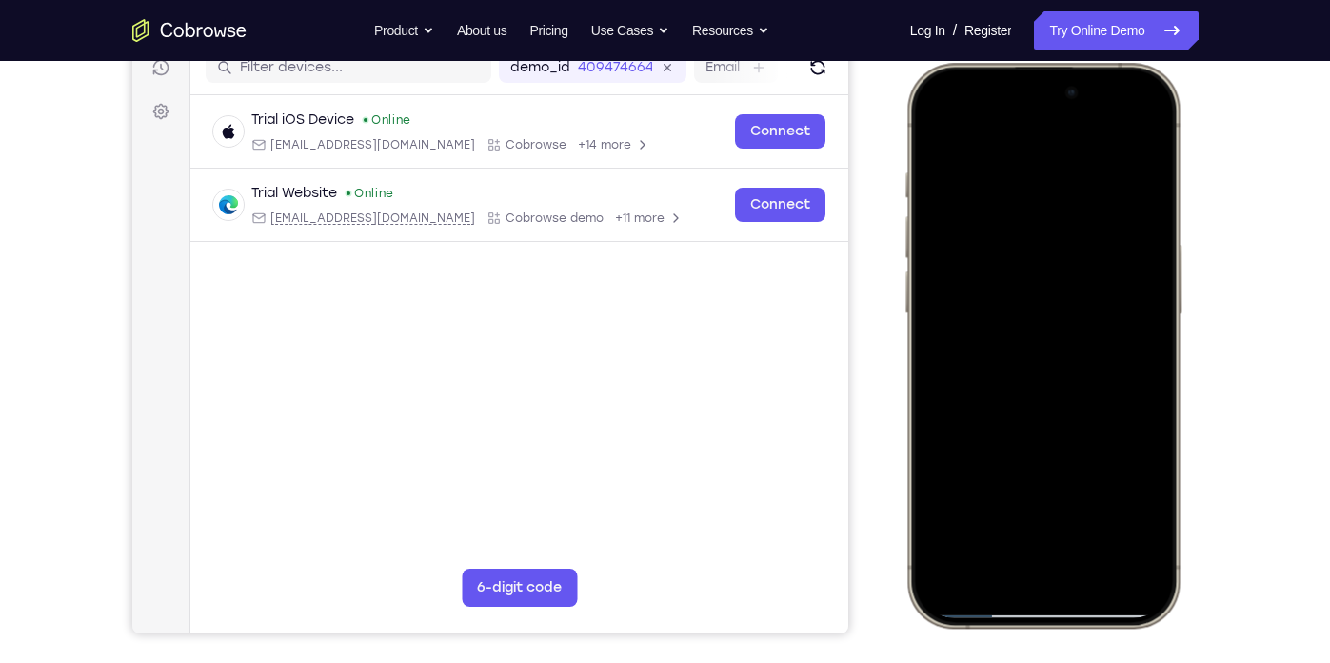
click at [1100, 520] on div at bounding box center [1042, 345] width 250 height 544
click at [1091, 329] on div at bounding box center [1042, 345] width 250 height 544
click at [1075, 401] on div at bounding box center [1042, 345] width 250 height 544
click at [1041, 401] on div at bounding box center [1042, 345] width 250 height 544
click at [1152, 258] on div at bounding box center [1042, 345] width 250 height 544
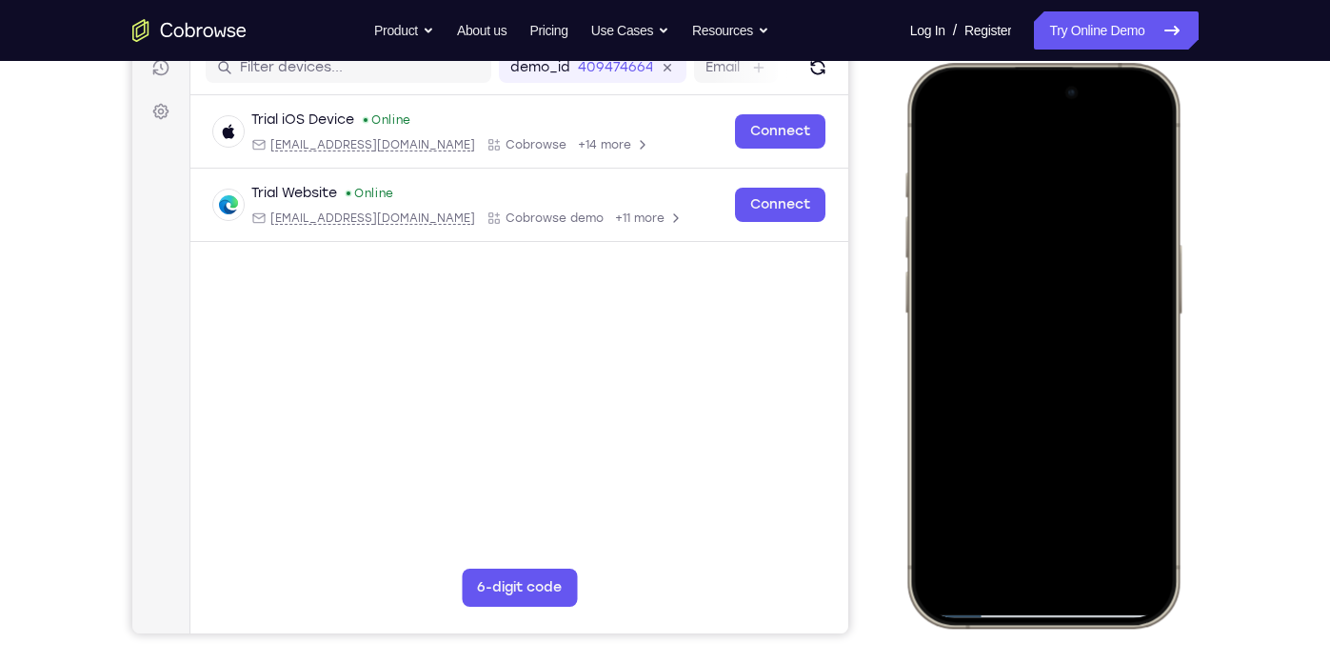
click at [1146, 265] on div at bounding box center [1042, 345] width 250 height 544
click at [1150, 259] on div at bounding box center [1042, 345] width 250 height 544
click at [926, 261] on div at bounding box center [1042, 345] width 250 height 544
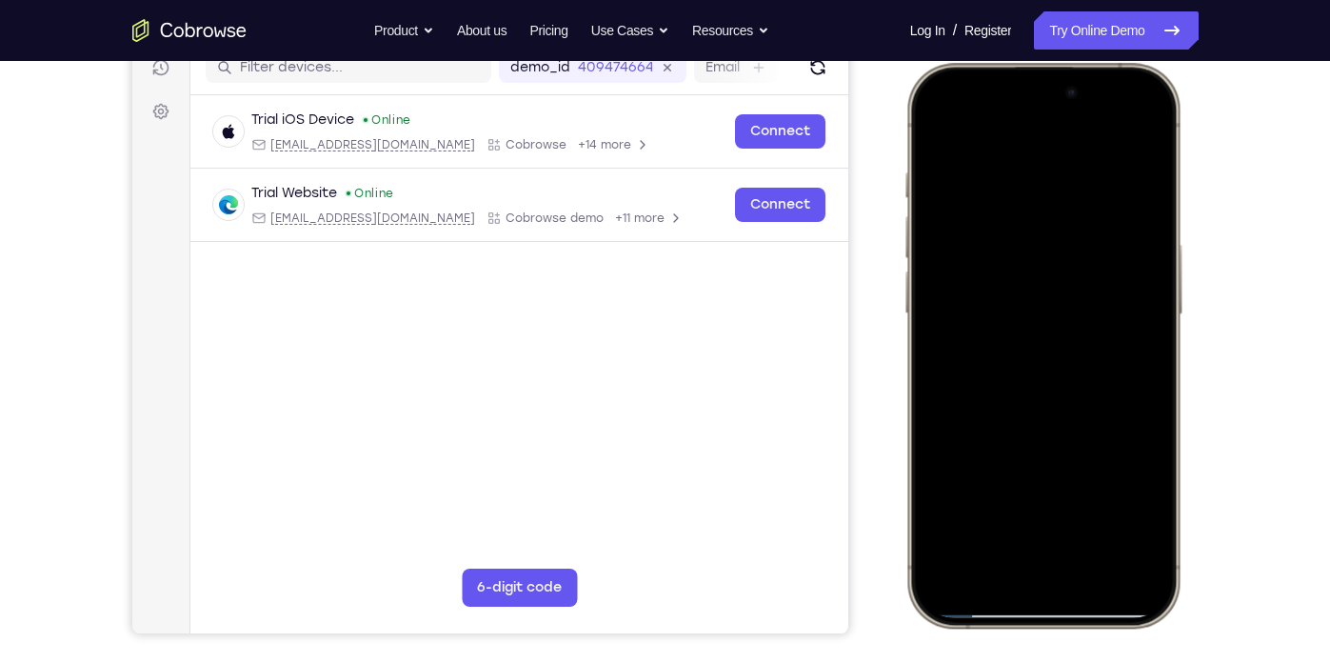
click at [931, 129] on div at bounding box center [1042, 345] width 250 height 544
click at [1099, 511] on div at bounding box center [1042, 345] width 250 height 544
click at [1017, 333] on div at bounding box center [1042, 345] width 250 height 544
drag, startPoint x: 1129, startPoint y: 234, endPoint x: 1130, endPoint y: 342, distance: 107.6
click at [1130, 342] on div at bounding box center [1042, 345] width 250 height 544
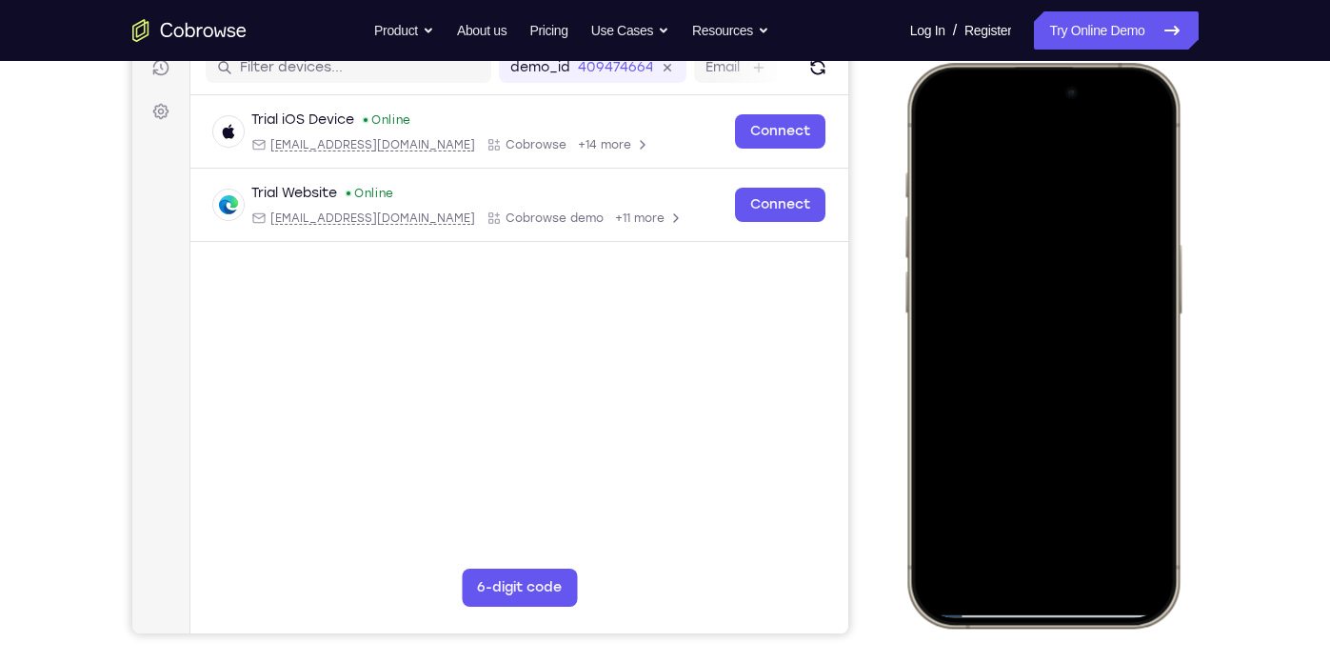
drag, startPoint x: 1120, startPoint y: 199, endPoint x: 1035, endPoint y: 129, distance: 109.6
click at [1035, 129] on div at bounding box center [1042, 345] width 250 height 544
click at [1121, 400] on div at bounding box center [1042, 345] width 250 height 544
click at [1134, 389] on div at bounding box center [1042, 345] width 250 height 544
click at [1015, 510] on div at bounding box center [1042, 345] width 250 height 544
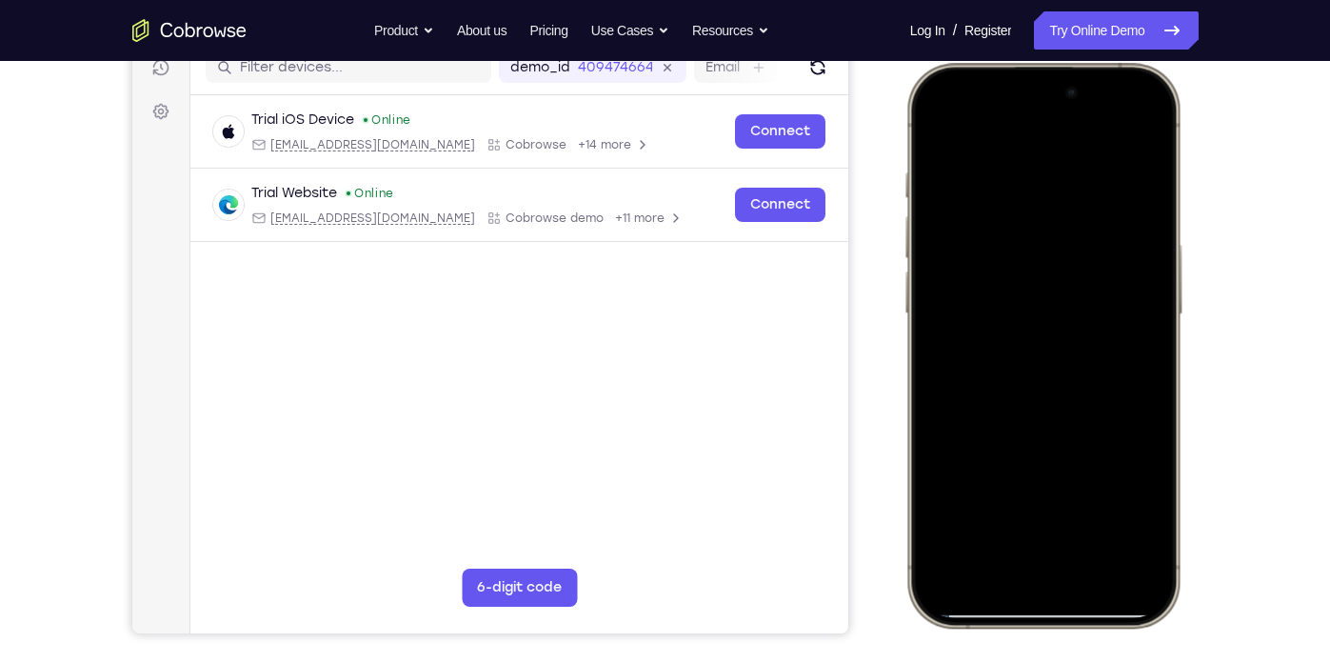
click at [945, 129] on div at bounding box center [1042, 345] width 250 height 544
click at [1030, 228] on div at bounding box center [1042, 345] width 250 height 544
click at [1031, 337] on div at bounding box center [1042, 345] width 250 height 544
click at [995, 306] on div at bounding box center [1042, 345] width 250 height 544
click at [1140, 500] on div at bounding box center [1042, 345] width 250 height 544
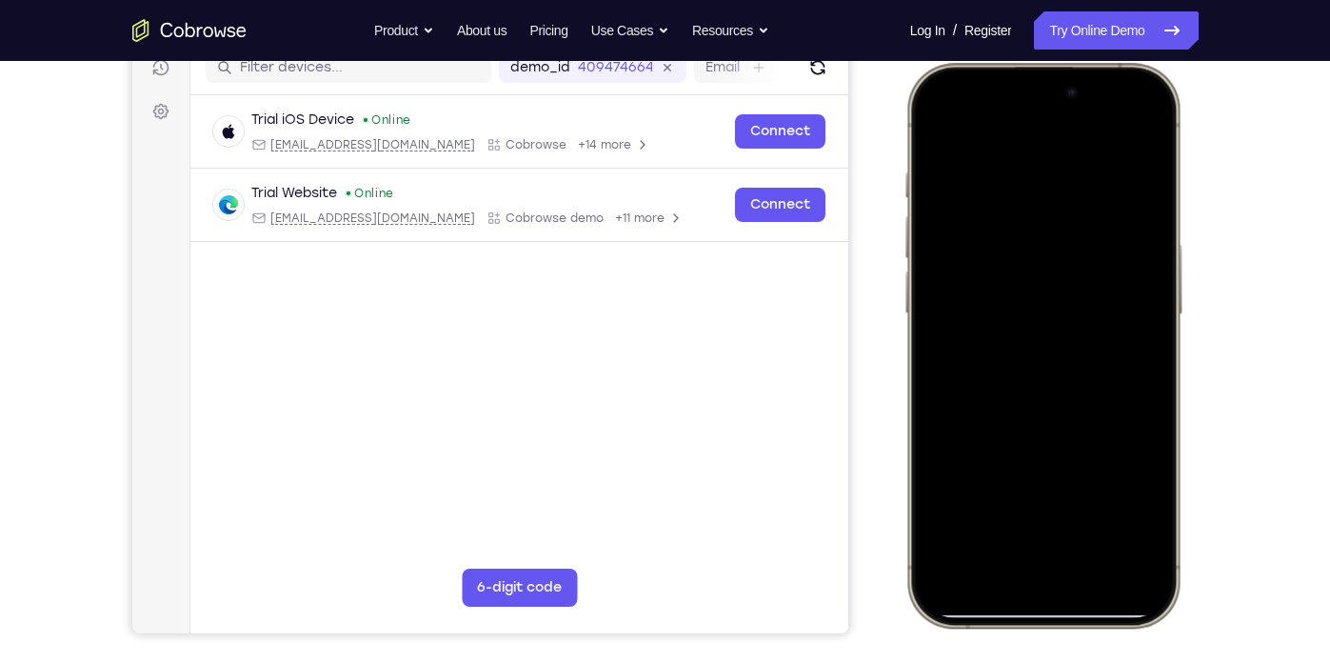
click at [997, 502] on div at bounding box center [1042, 345] width 250 height 544
click at [983, 425] on div at bounding box center [1042, 345] width 250 height 544
